Goal: Navigation & Orientation: Find specific page/section

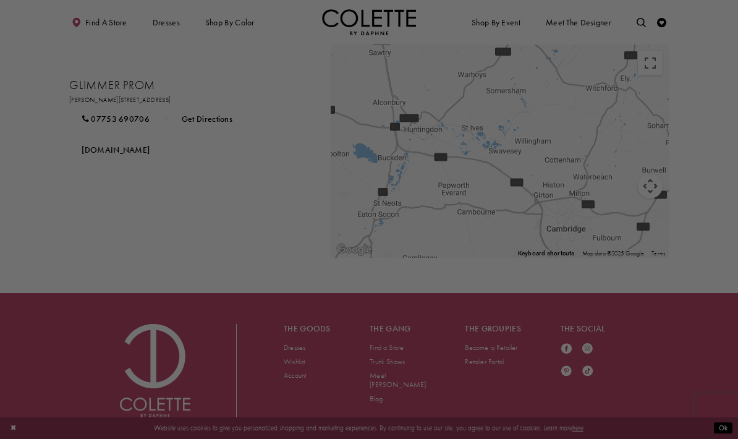
click at [516, 147] on div at bounding box center [372, 221] width 745 height 443
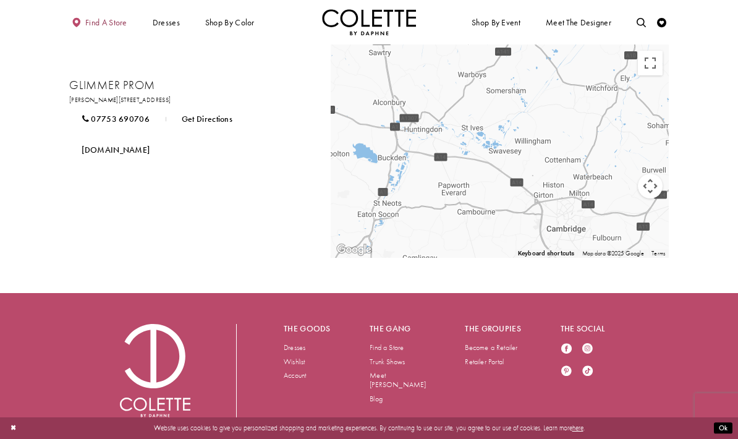
click at [97, 32] on link "Find a store" at bounding box center [99, 22] width 60 height 26
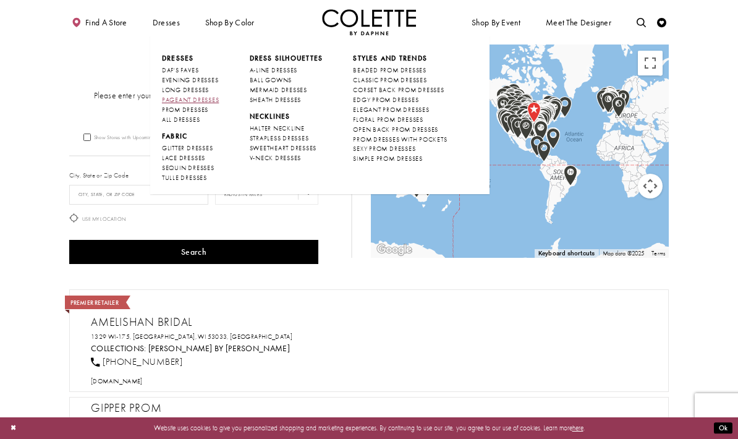
click at [179, 96] on span "PAGEANT DRESSES" at bounding box center [190, 100] width 57 height 8
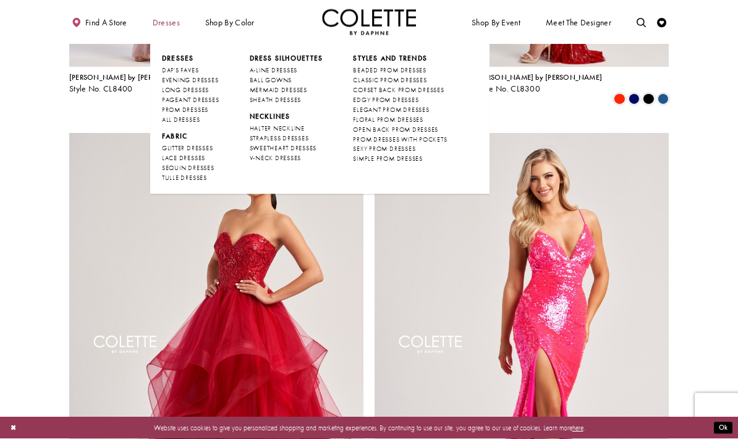
scroll to position [1344, 0]
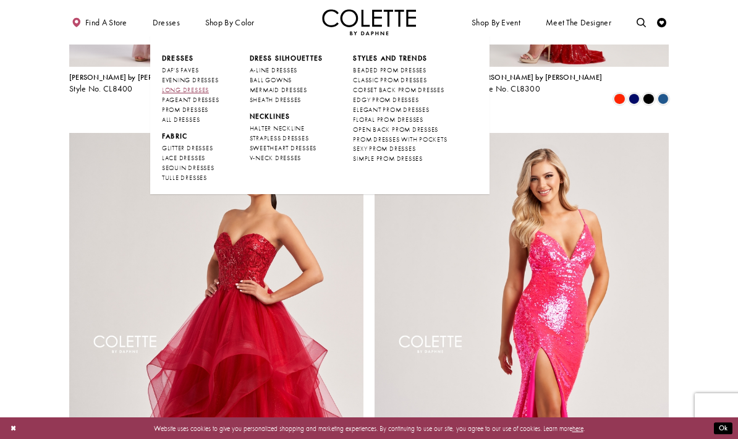
click at [180, 87] on span "LONG DRESSES" at bounding box center [185, 90] width 47 height 8
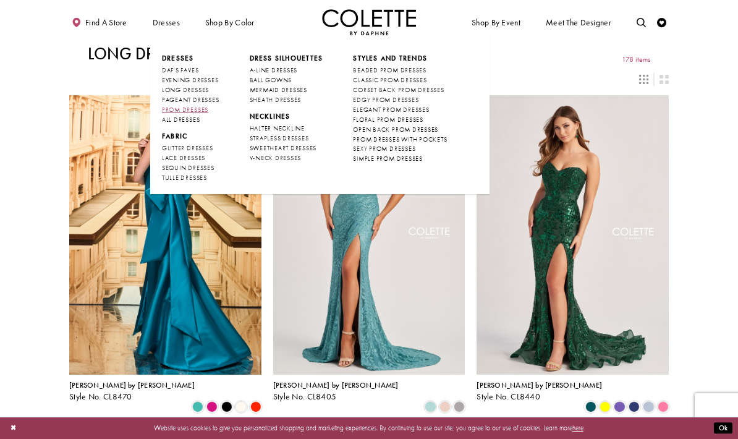
click at [175, 109] on span "PROM DRESSES" at bounding box center [185, 110] width 46 height 8
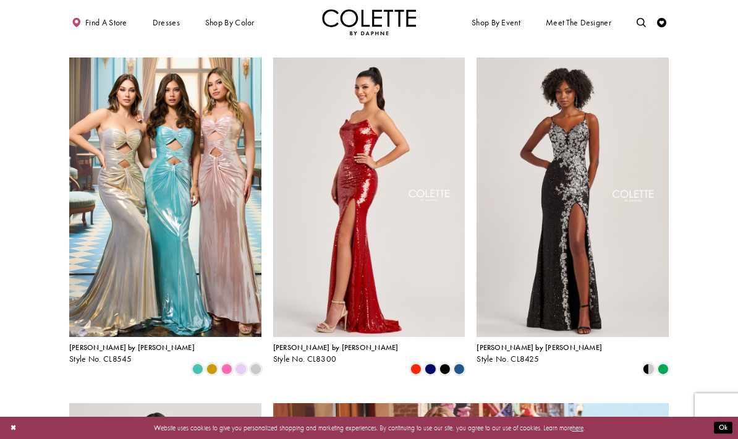
scroll to position [1608, 0]
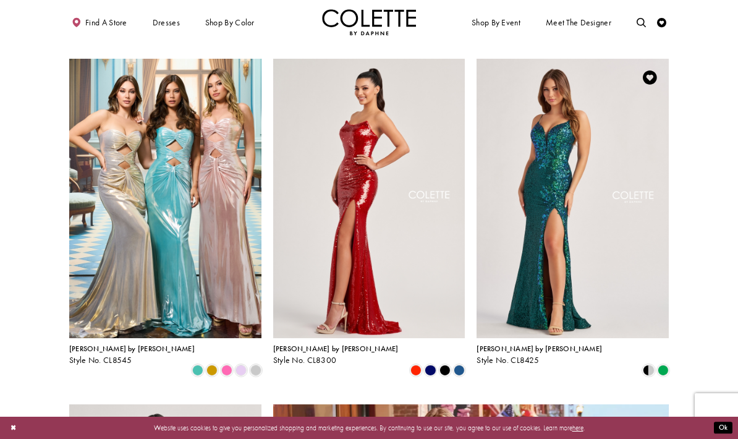
click at [609, 259] on img "Visit Colette by Daphne Style No. CL8425 Page" at bounding box center [573, 198] width 192 height 279
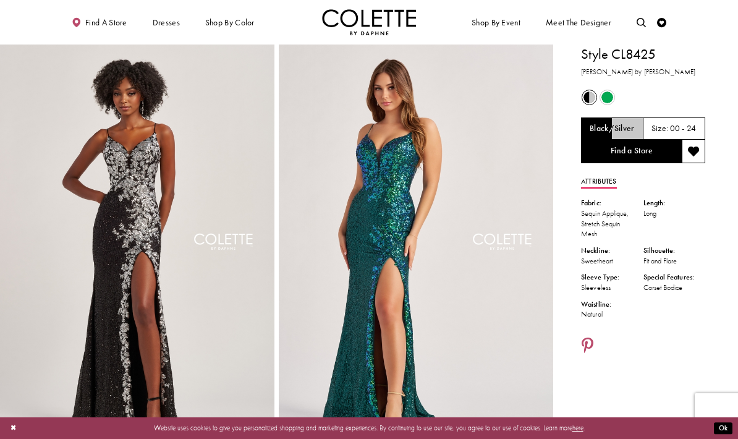
click at [584, 93] on span "Product color controls state depends on size chosen" at bounding box center [589, 97] width 12 height 12
click at [590, 96] on span "Product color controls state depends on size chosen" at bounding box center [589, 97] width 12 height 12
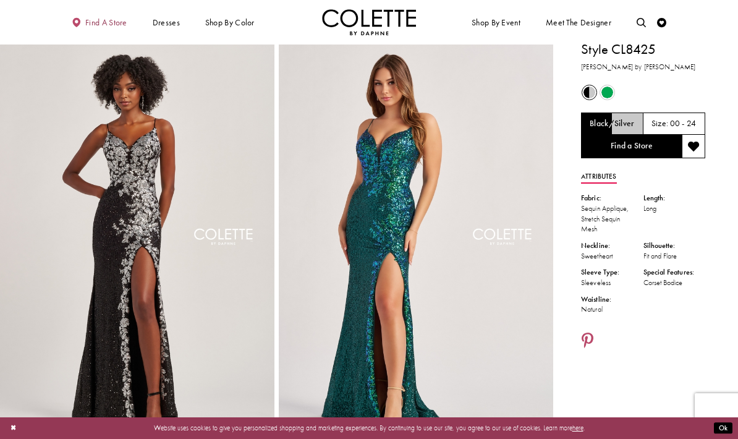
click at [103, 23] on span "Find a store" at bounding box center [106, 22] width 42 height 9
click at [102, 25] on span "Find a store" at bounding box center [106, 22] width 42 height 9
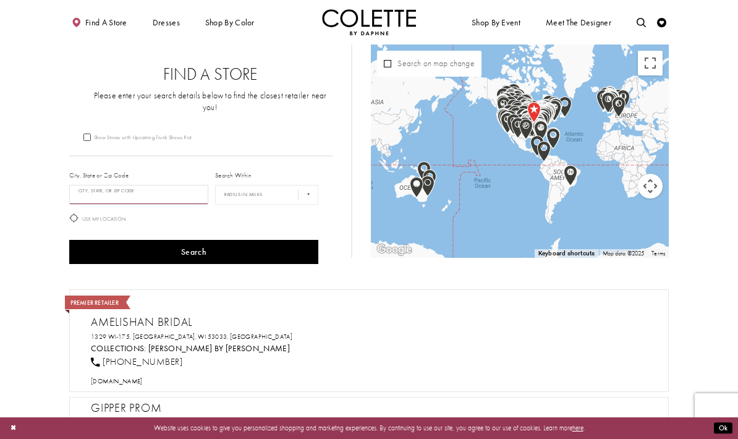
click at [121, 185] on input "City, State, or ZIP Code" at bounding box center [138, 195] width 139 height 20
click at [193, 240] on button "Search" at bounding box center [193, 252] width 249 height 24
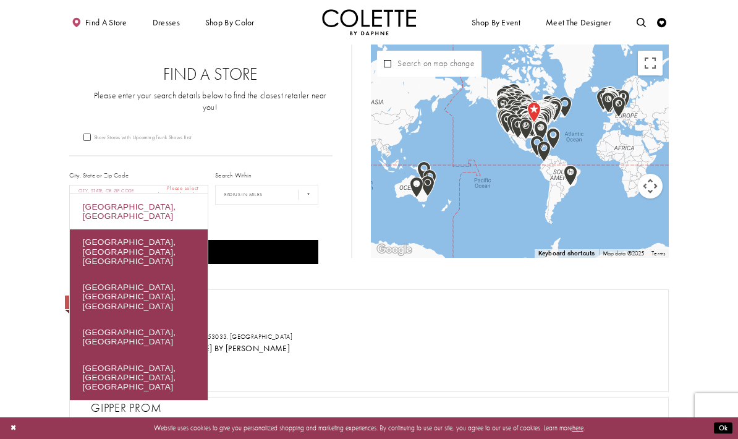
click at [108, 205] on div "Cambridge, UK" at bounding box center [139, 211] width 138 height 36
type input "**********"
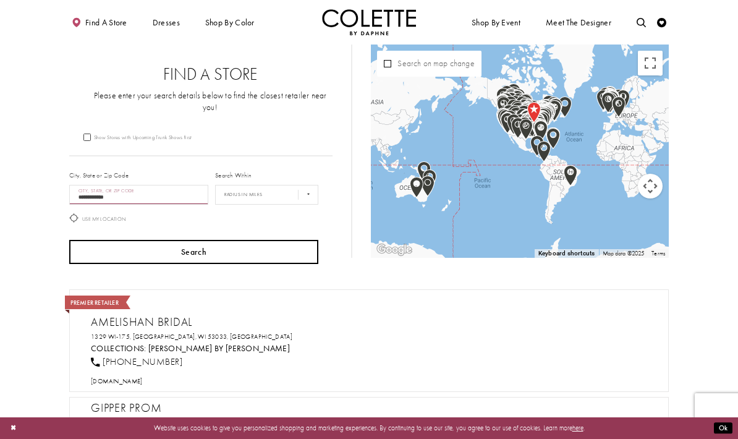
click at [194, 249] on button "Search" at bounding box center [193, 252] width 249 height 24
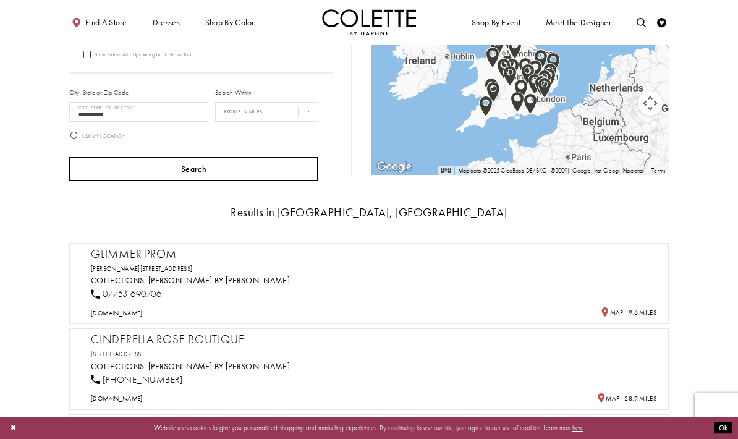
scroll to position [87, 0]
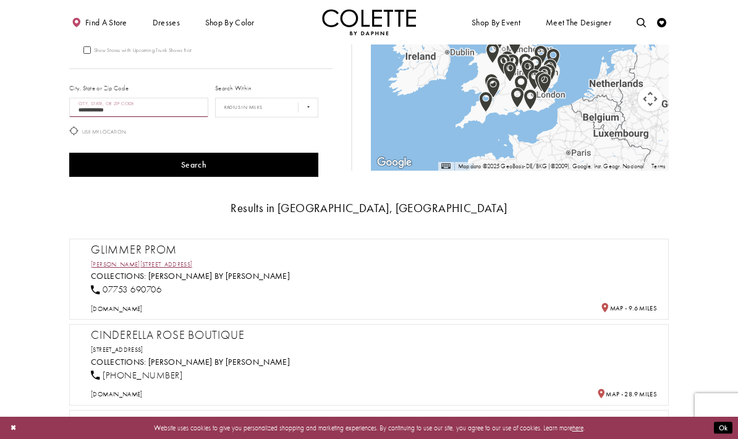
click at [129, 260] on link "Hale Rd, Swavesey, Cambridge CB24, UK" at bounding box center [141, 264] width 101 height 8
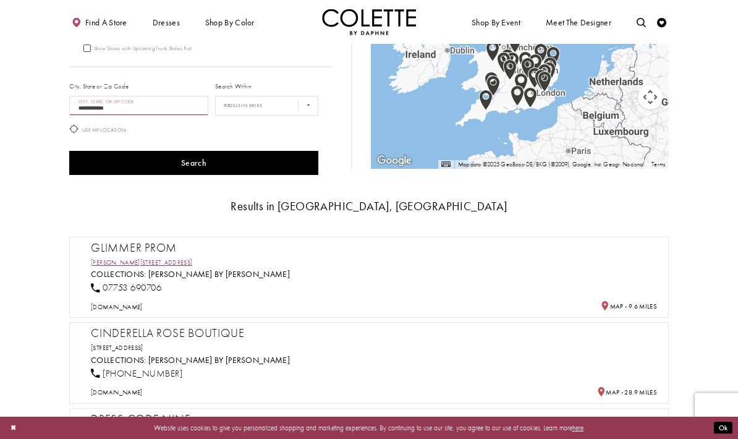
scroll to position [0, 0]
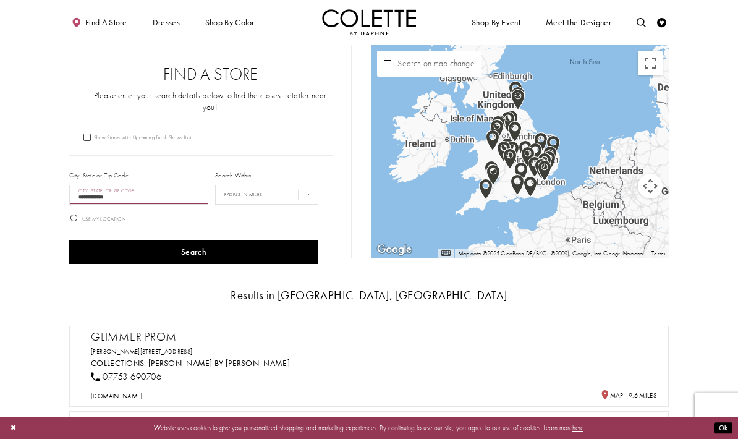
click at [175, 333] on h2 "Glimmer Prom" at bounding box center [374, 337] width 566 height 14
click at [195, 358] on link "[PERSON_NAME] by [PERSON_NAME]" at bounding box center [219, 363] width 142 height 11
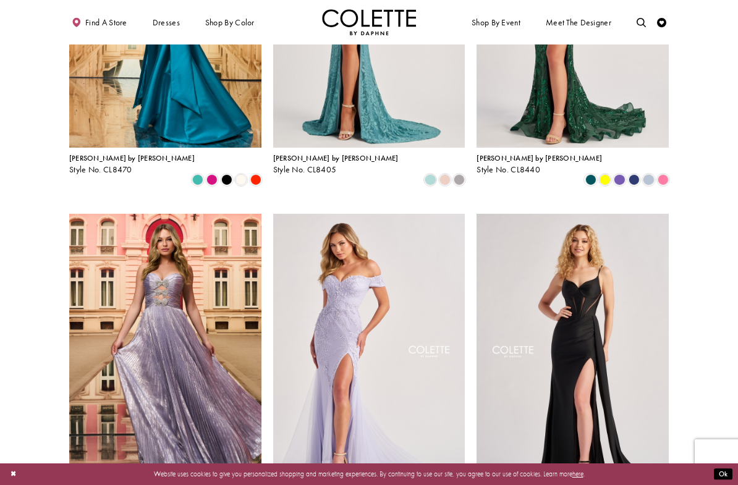
scroll to position [226, 0]
click at [96, 30] on link "Find a store" at bounding box center [99, 22] width 60 height 26
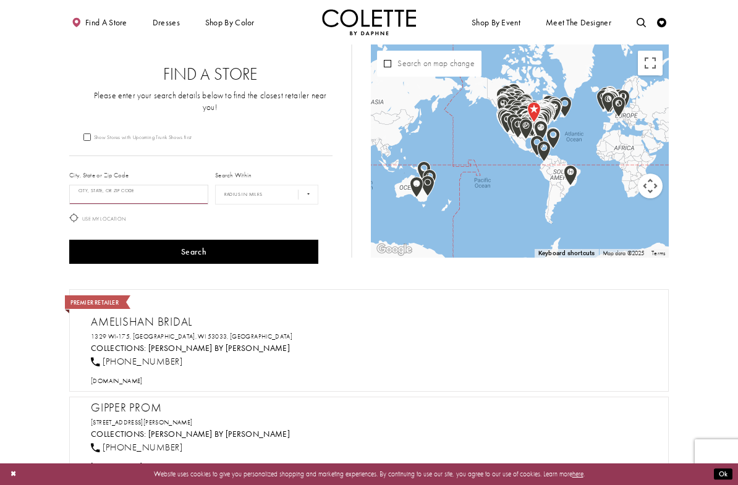
click at [144, 185] on input "City, State, or ZIP Code" at bounding box center [138, 195] width 139 height 20
click at [157, 191] on input "City, State, or ZIP Code" at bounding box center [138, 195] width 139 height 20
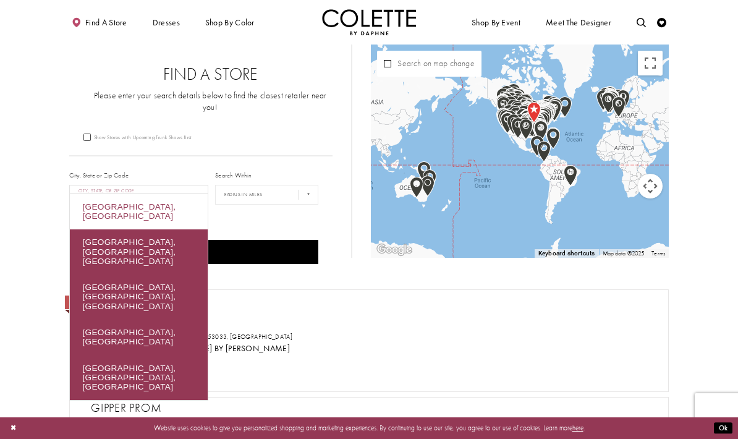
click at [105, 207] on div "Cambridge, UK" at bounding box center [139, 211] width 138 height 36
type input "**********"
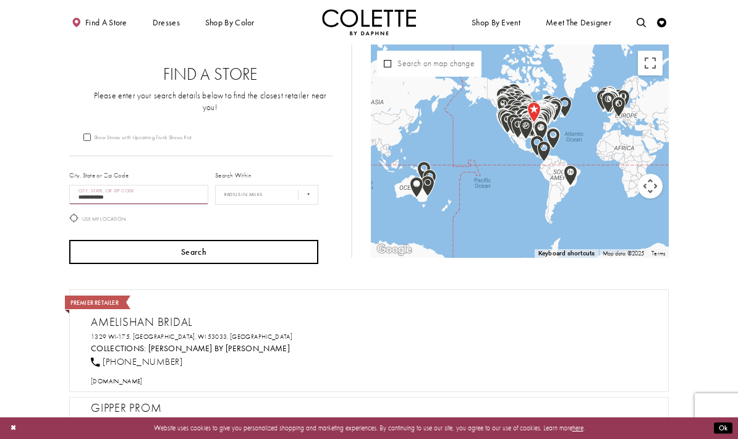
click at [135, 244] on button "Search" at bounding box center [193, 252] width 249 height 24
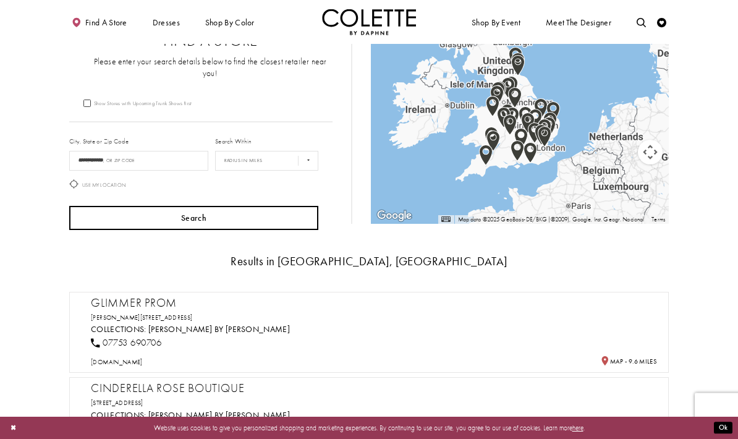
scroll to position [54, 0]
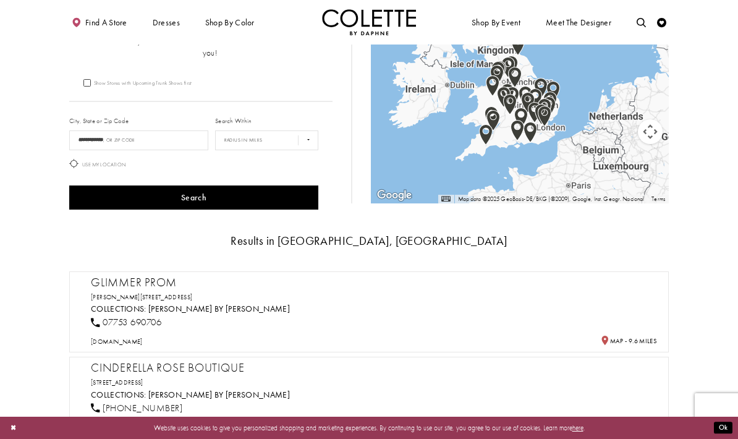
click at [257, 313] on div "07753 690706" at bounding box center [373, 323] width 572 height 20
click at [168, 293] on link "Hale Rd, Swavesey, Cambridge CB24, UK" at bounding box center [141, 297] width 101 height 8
